Goal: Task Accomplishment & Management: Complete application form

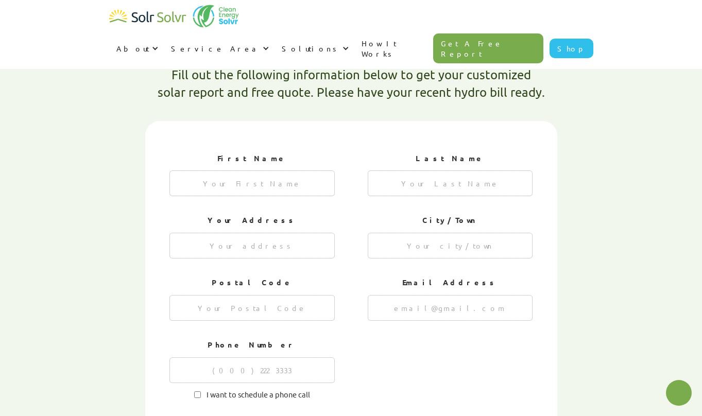
type textarea "x"
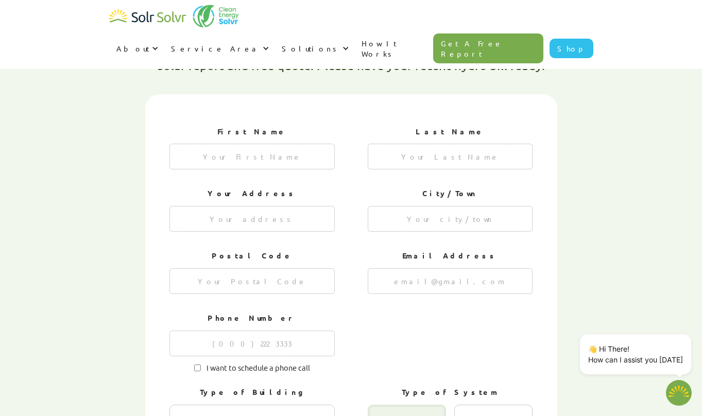
scroll to position [332, 0]
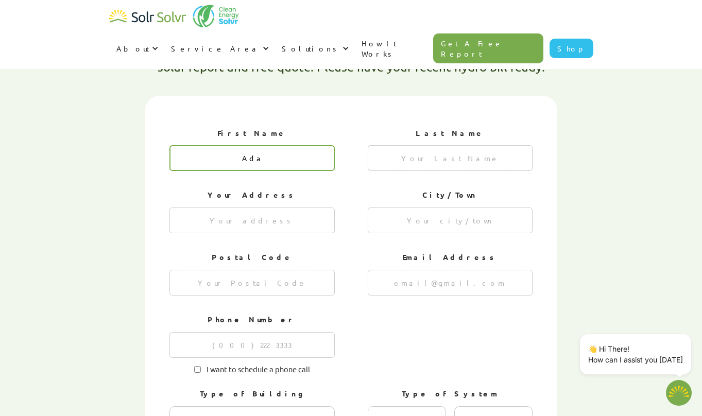
type input "[PERSON_NAME]"
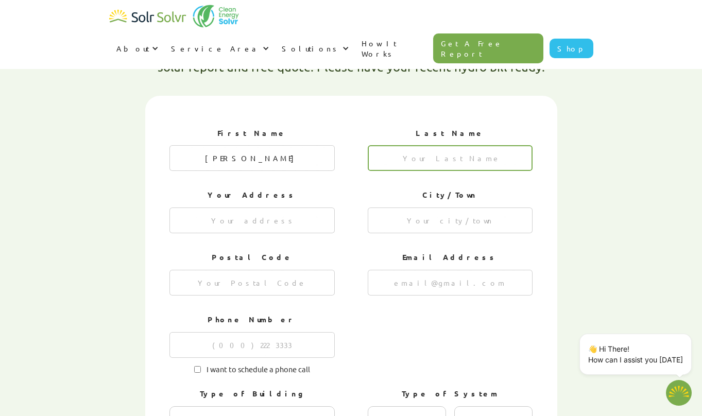
type input "[PERSON_NAME]"
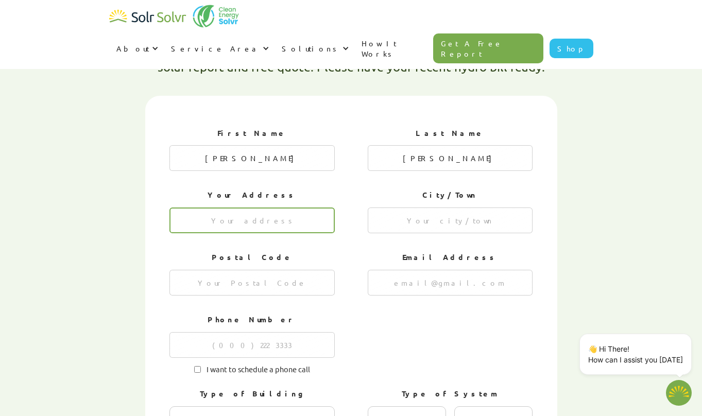
type input "[STREET_ADDRESS][PERSON_NAME]"
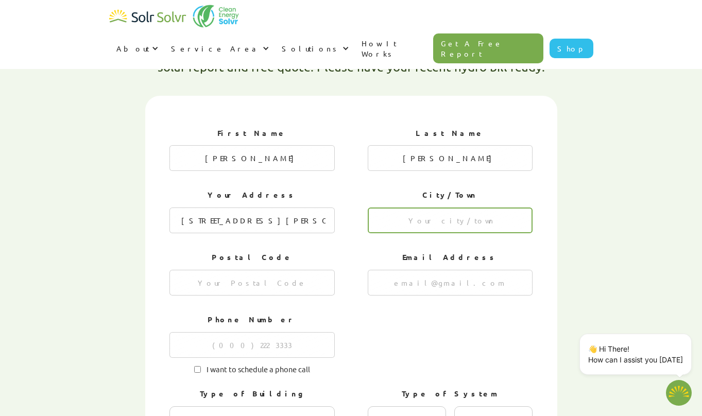
type input "Orillia"
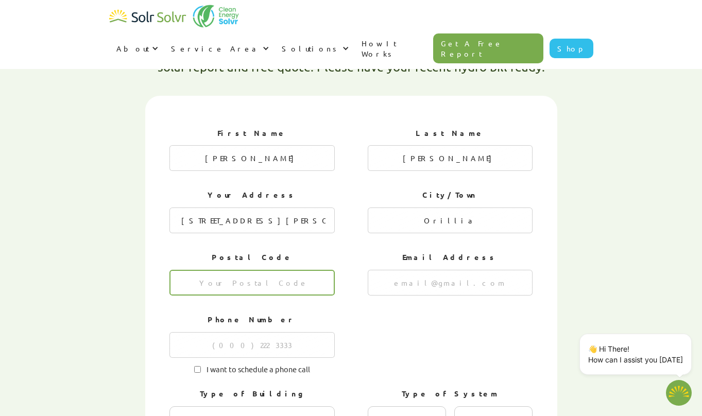
type input "l3V 5L6"
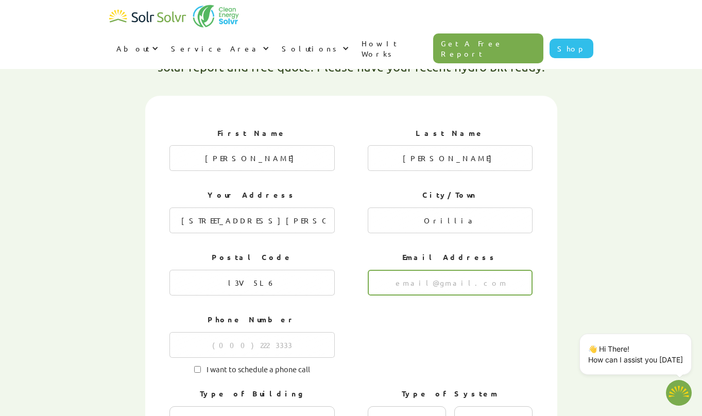
type input "[PERSON_NAME][EMAIL_ADDRESS][PERSON_NAME][DOMAIN_NAME]"
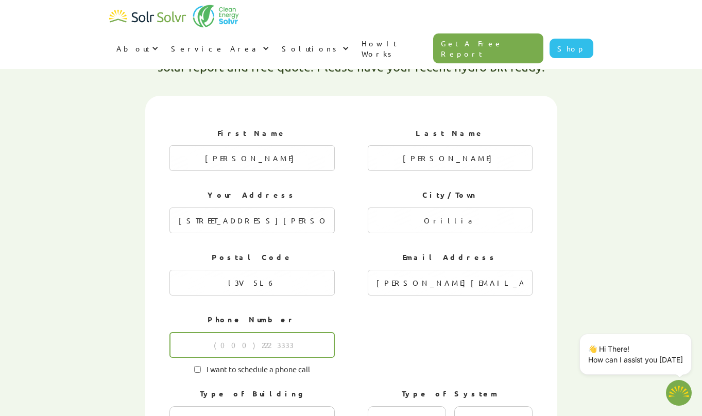
type input "7053457735"
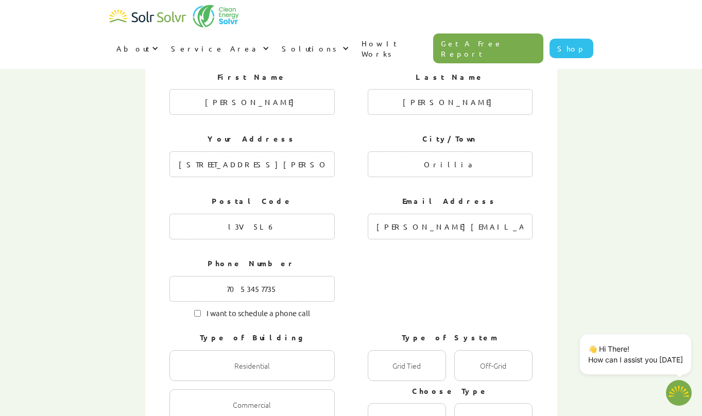
scroll to position [391, 0]
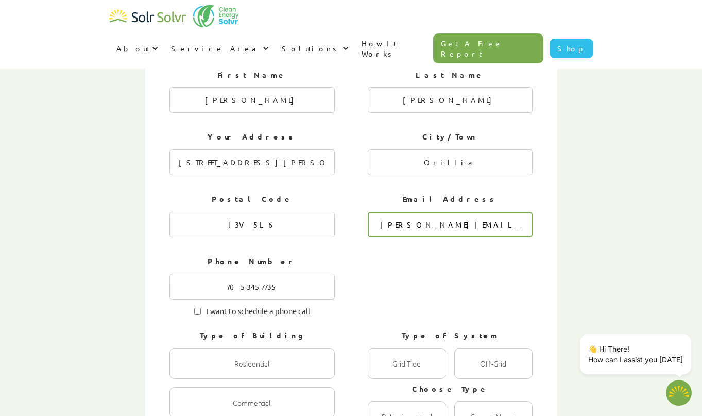
drag, startPoint x: 445, startPoint y: 191, endPoint x: 438, endPoint y: 194, distance: 7.9
drag, startPoint x: 460, startPoint y: 190, endPoint x: 557, endPoint y: 194, distance: 97.0
click at [557, 194] on div "First Name [PERSON_NAME] Last Name [PERSON_NAME] Your Address [STREET_ADDRESS][…" at bounding box center [351, 331] width 412 height 586
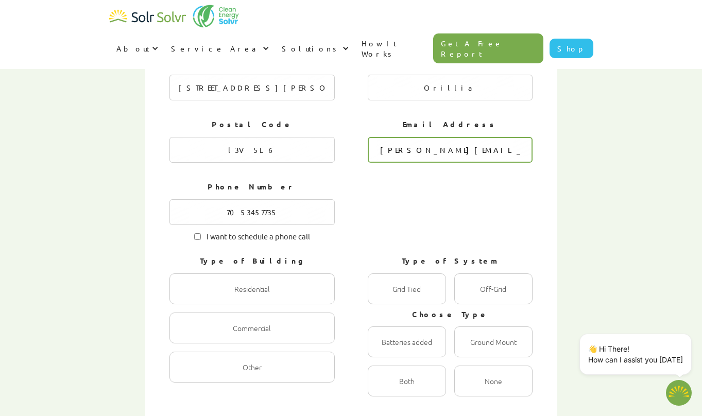
scroll to position [467, 0]
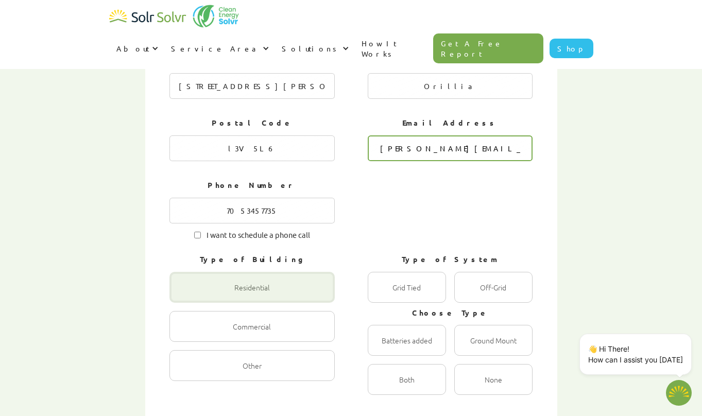
type input "[PERSON_NAME][EMAIL_ADDRESS][DOMAIN_NAME]"
click at [309, 272] on div "1 of 4" at bounding box center [252, 287] width 165 height 31
click at [184, 295] on input "Residential Radio" at bounding box center [180, 298] width 7 height 7
radio input "true"
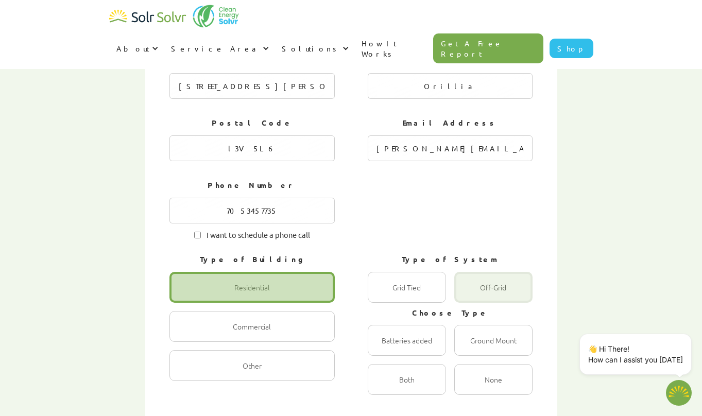
drag, startPoint x: 409, startPoint y: 250, endPoint x: 512, endPoint y: 253, distance: 103.1
click at [410, 272] on div "1 of 4" at bounding box center [407, 287] width 78 height 31
click at [382, 295] on Tied "Grid Tied Radio" at bounding box center [379, 298] width 7 height 7
radio Tied "true"
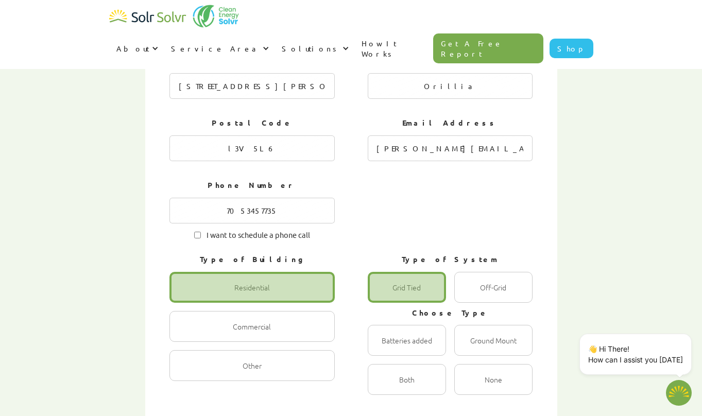
drag, startPoint x: 519, startPoint y: 253, endPoint x: 451, endPoint y: 259, distance: 68.3
click at [518, 272] on div "1 of 4" at bounding box center [494, 287] width 78 height 31
click at [469, 295] on input "Off-Grid Radio" at bounding box center [465, 298] width 7 height 7
radio input "true"
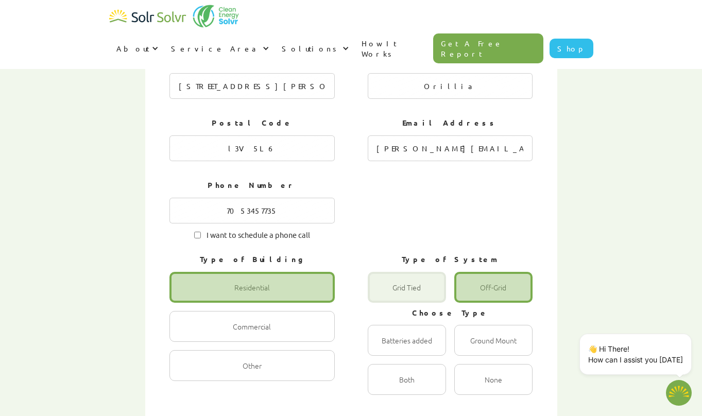
click at [414, 272] on div "1 of 4" at bounding box center [407, 287] width 78 height 31
click at [382, 295] on Tied "Grid Tied Radio" at bounding box center [379, 298] width 7 height 7
radio Tied "true"
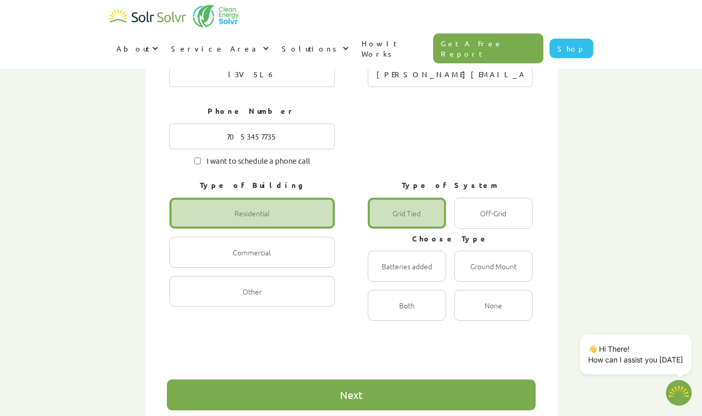
scroll to position [542, 0]
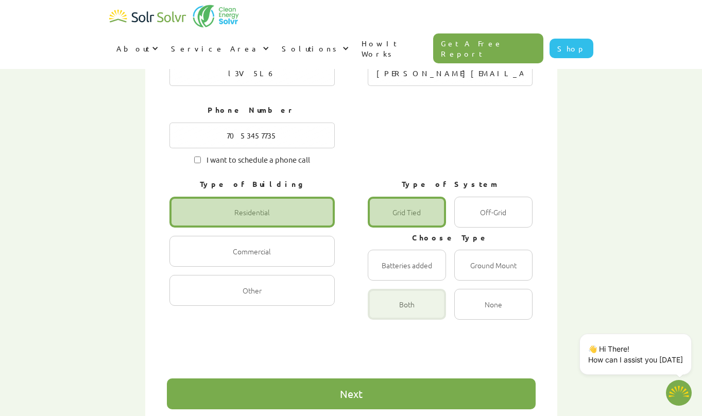
click at [424, 289] on div "1 of 4" at bounding box center [407, 304] width 78 height 31
click at [382, 312] on input "Both Radio" at bounding box center [379, 315] width 7 height 7
radio input "true"
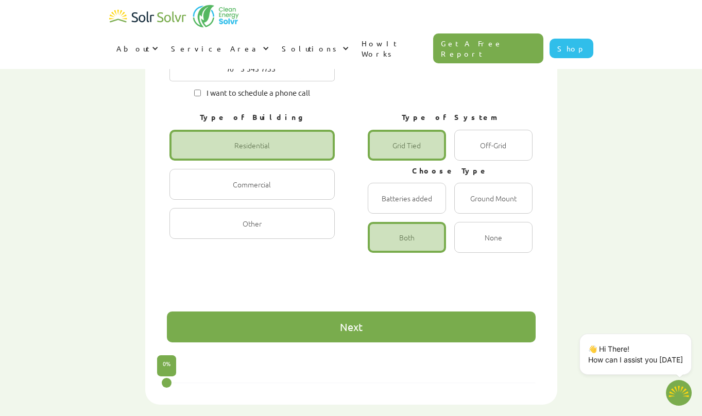
scroll to position [609, 0]
click at [354, 322] on div "Next" at bounding box center [351, 327] width 23 height 10
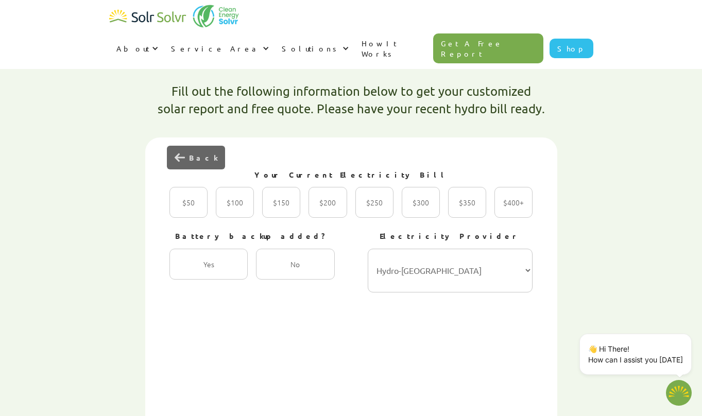
scroll to position [290, 0]
click at [199, 249] on div "2 of 4" at bounding box center [209, 264] width 78 height 31
click at [184, 273] on input "Yes Radio" at bounding box center [180, 276] width 7 height 7
radio input "true"
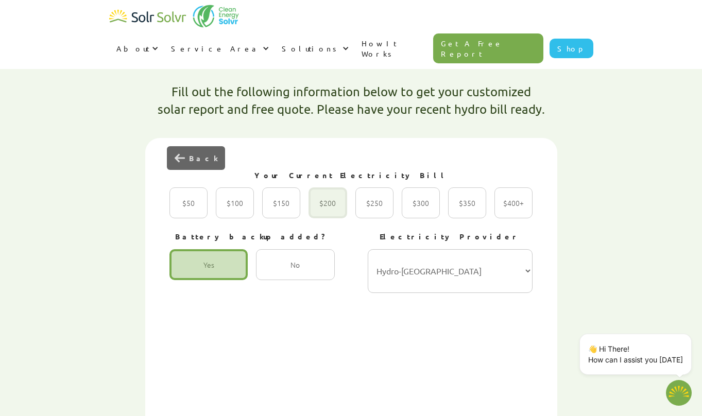
click at [317, 188] on div "2 of 4" at bounding box center [328, 203] width 38 height 31
click at [317, 211] on input "$200 Radio" at bounding box center [319, 214] width 7 height 7
radio input "true"
click at [280, 188] on div "2 of 4" at bounding box center [281, 203] width 38 height 31
click at [277, 211] on input "$150 Radio" at bounding box center [273, 214] width 7 height 7
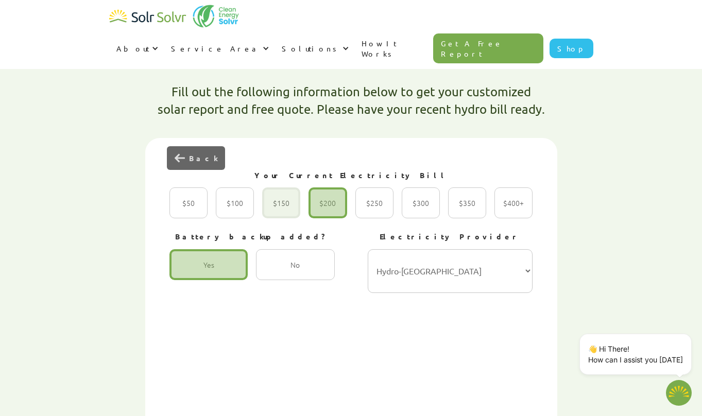
radio input "true"
type textarea "x"
select select "Hydro One"
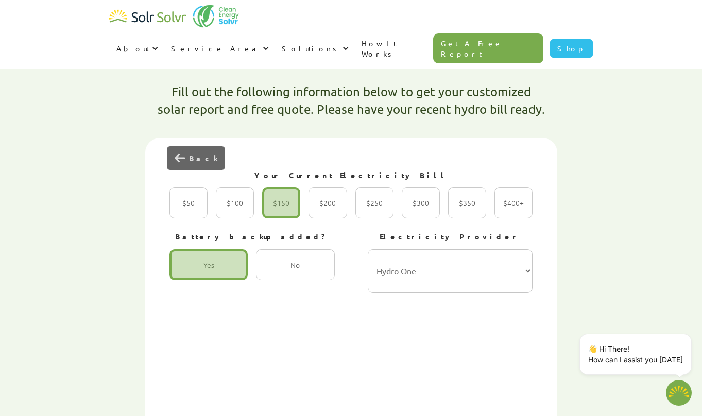
click at [425, 285] on div "First Name [PERSON_NAME] Last Name [PERSON_NAME] Your Address [STREET_ADDRESS][…" at bounding box center [351, 385] width 369 height 450
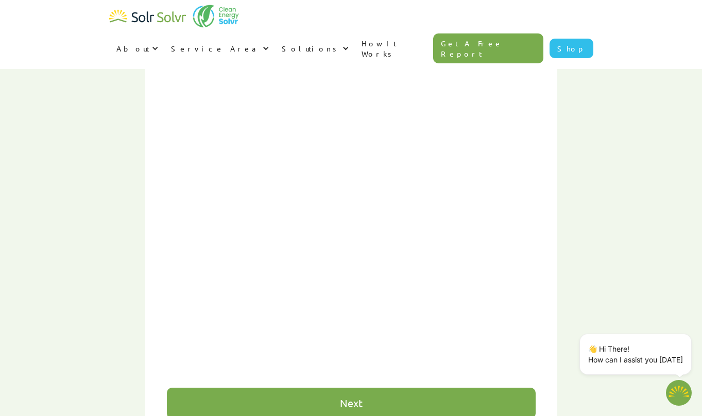
scroll to position [535, 0]
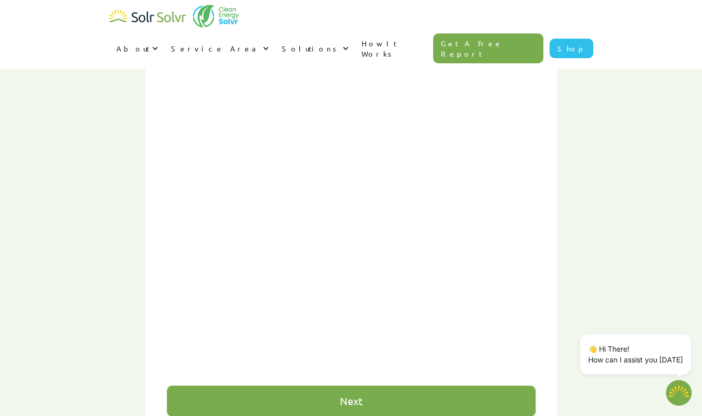
click at [395, 386] on div "Next" at bounding box center [351, 401] width 369 height 31
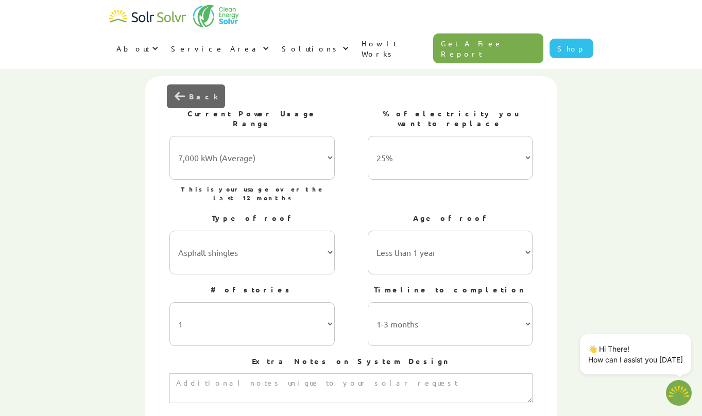
scroll to position [351, 0]
select select "75%"
select select "2"
select select "6-12 months"
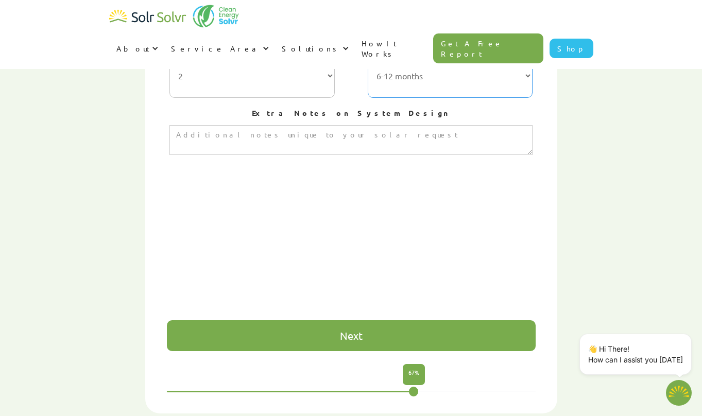
scroll to position [601, 0]
click at [405, 320] on div "Next" at bounding box center [351, 335] width 369 height 31
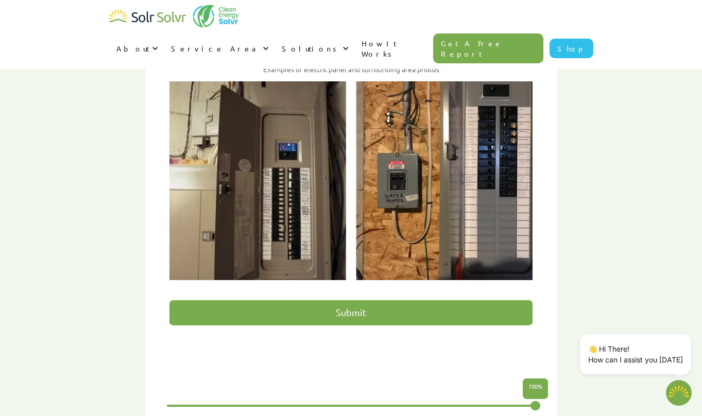
scroll to position [522, 0]
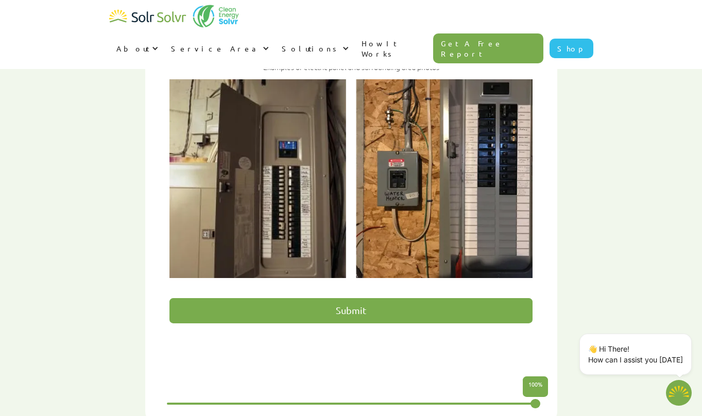
click at [406, 298] on input "Submit" at bounding box center [351, 310] width 363 height 25
type input "Please wait..."
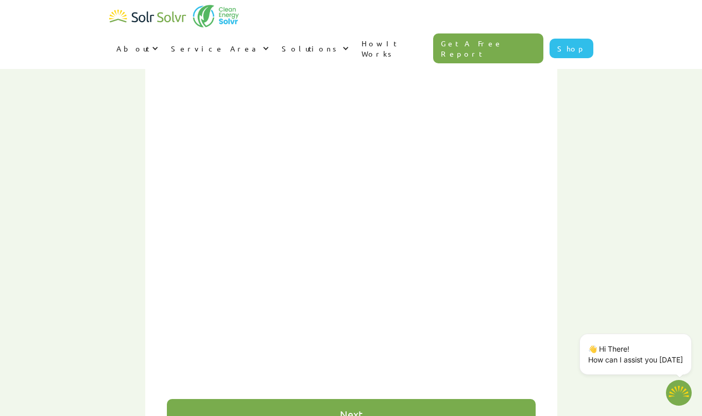
type textarea "x"
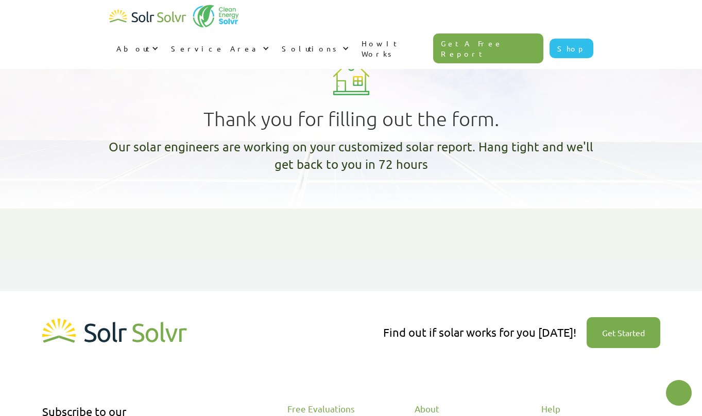
type textarea "x"
